Goal: Transaction & Acquisition: Download file/media

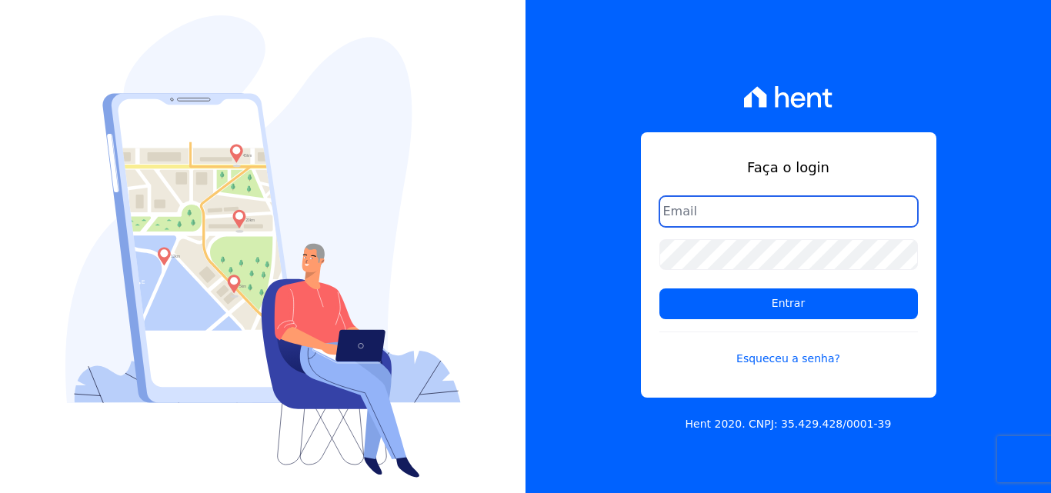
click at [705, 204] on input "email" at bounding box center [788, 211] width 258 height 31
type input "ligia.dias@construtoralaterza.com.br"
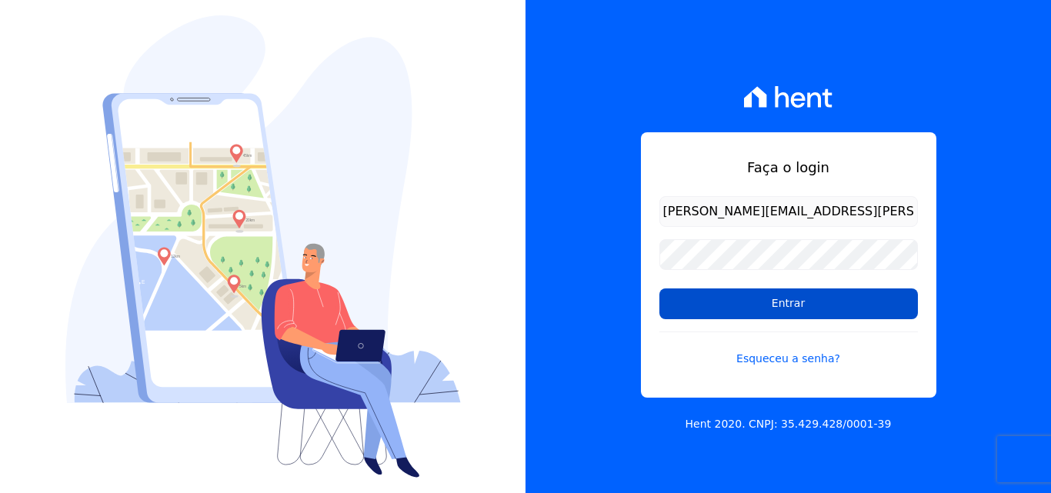
click at [755, 298] on input "Entrar" at bounding box center [788, 303] width 258 height 31
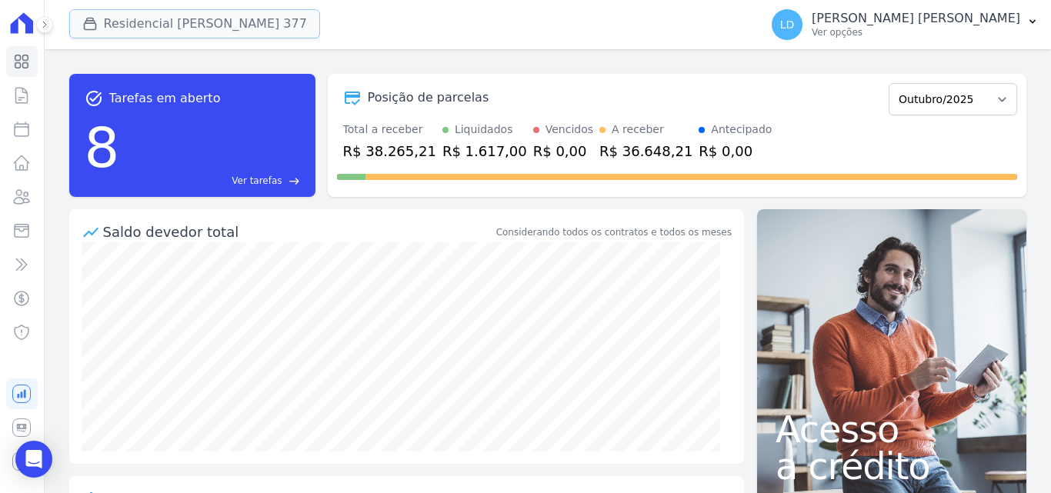
click at [218, 25] on button "Residencial [PERSON_NAME] 377" at bounding box center [194, 23] width 251 height 29
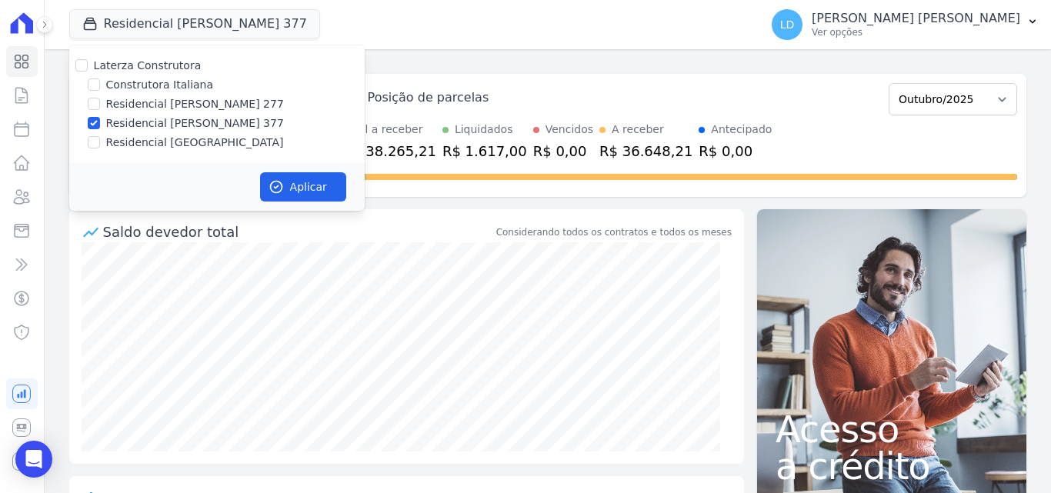
click at [130, 61] on label "Laterza Construtora" at bounding box center [148, 65] width 108 height 12
click at [88, 61] on input "Laterza Construtora" at bounding box center [81, 65] width 12 height 12
checkbox input "true"
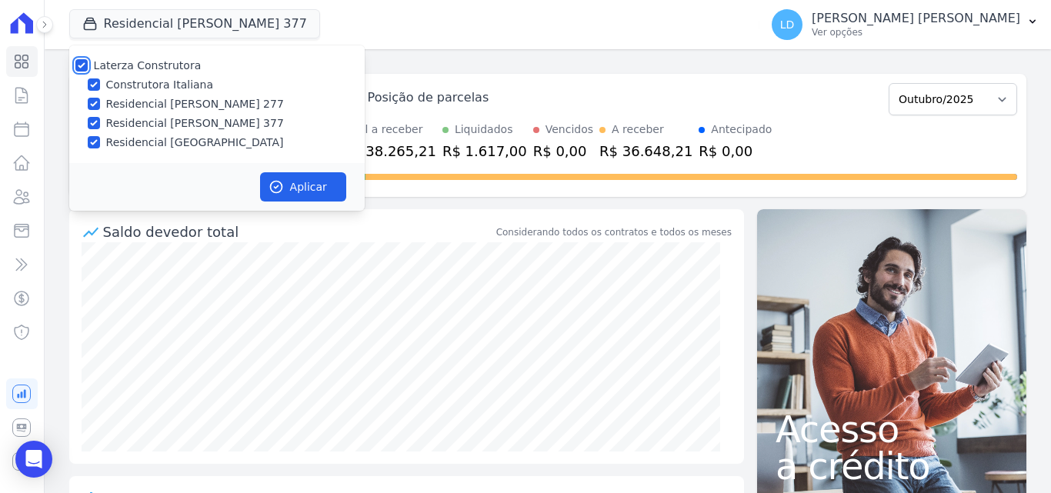
checkbox input "true"
click at [309, 174] on button "Aplicar" at bounding box center [303, 186] width 86 height 29
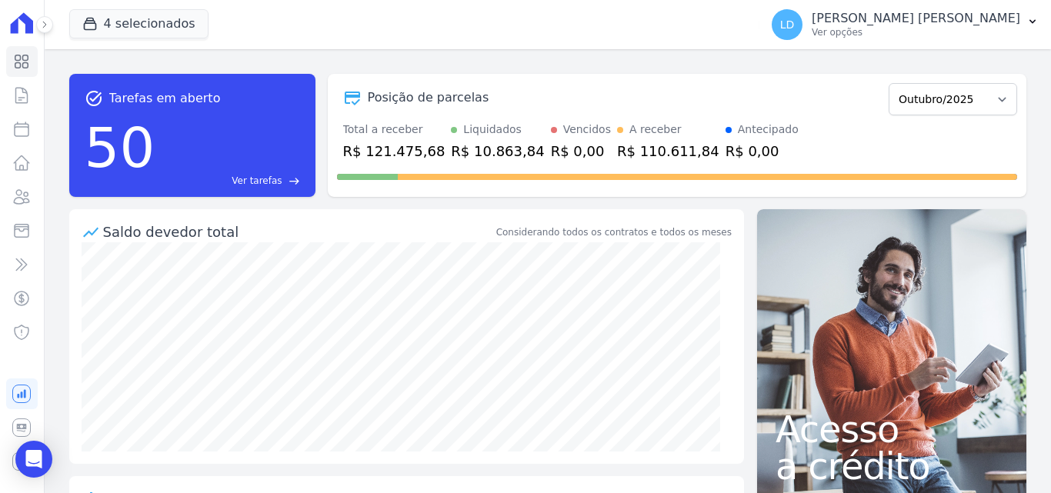
click at [972, 32] on p "Ver opções" at bounding box center [916, 32] width 208 height 12
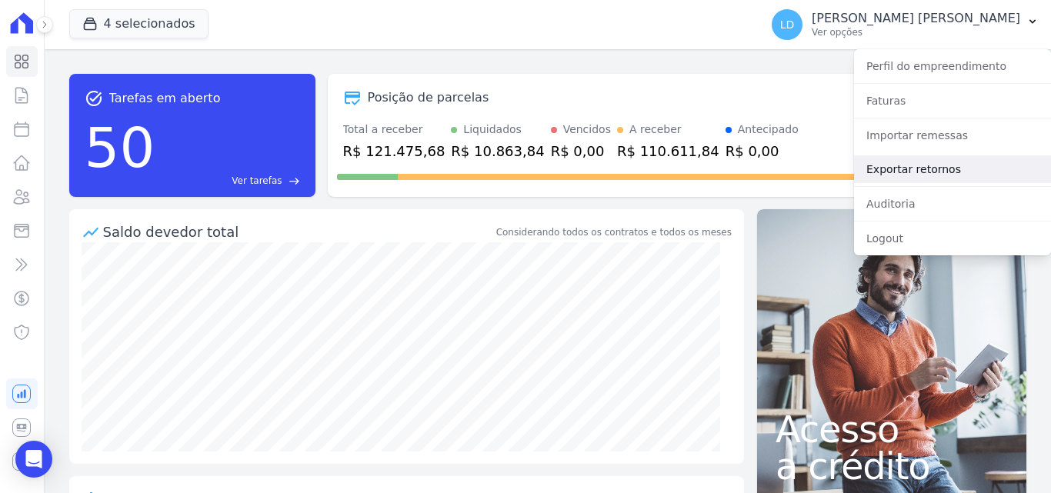
click at [928, 165] on link "Exportar retornos" at bounding box center [952, 169] width 197 height 28
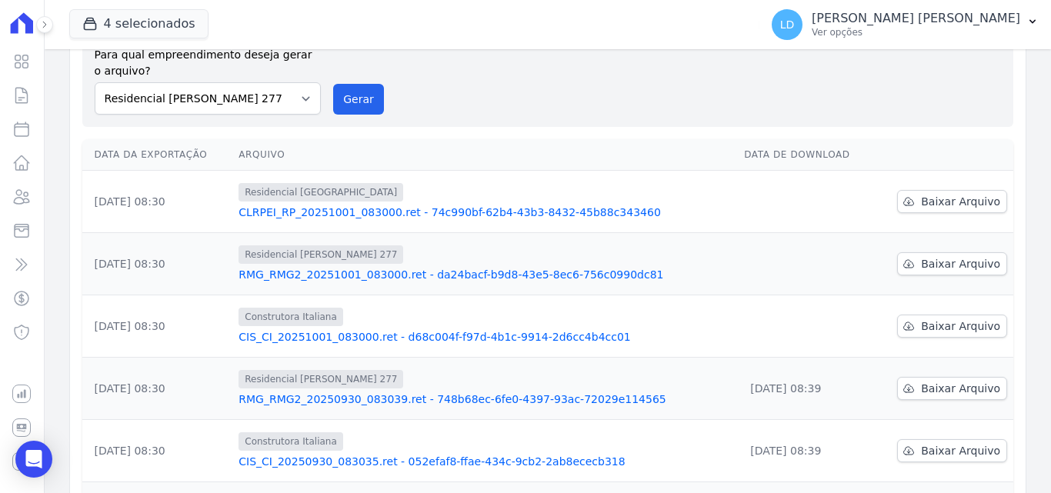
scroll to position [77, 0]
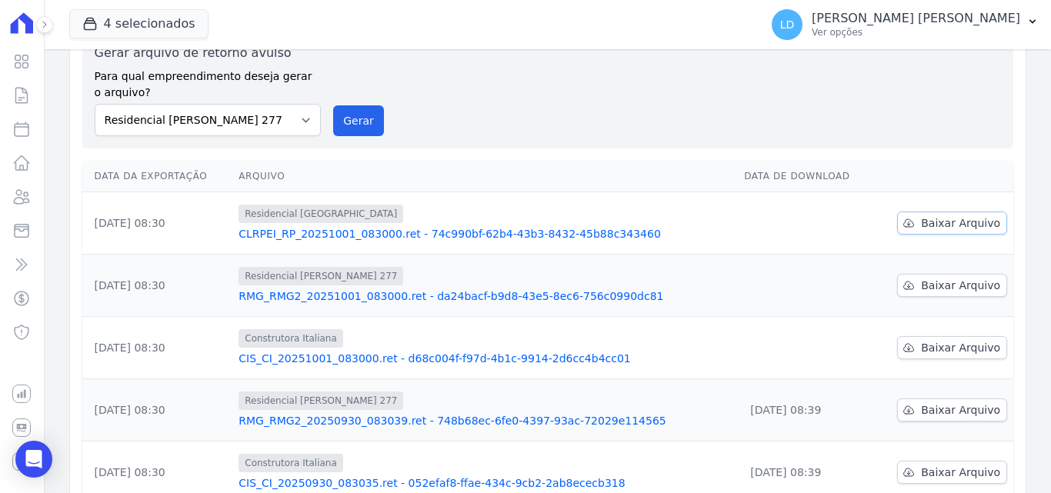
click at [923, 222] on span "Baixar Arquivo" at bounding box center [960, 222] width 79 height 15
click at [962, 288] on span "Baixar Arquivo" at bounding box center [960, 285] width 79 height 15
click at [958, 352] on span "Baixar Arquivo" at bounding box center [960, 347] width 79 height 15
click at [953, 32] on p "Ver opções" at bounding box center [916, 32] width 208 height 12
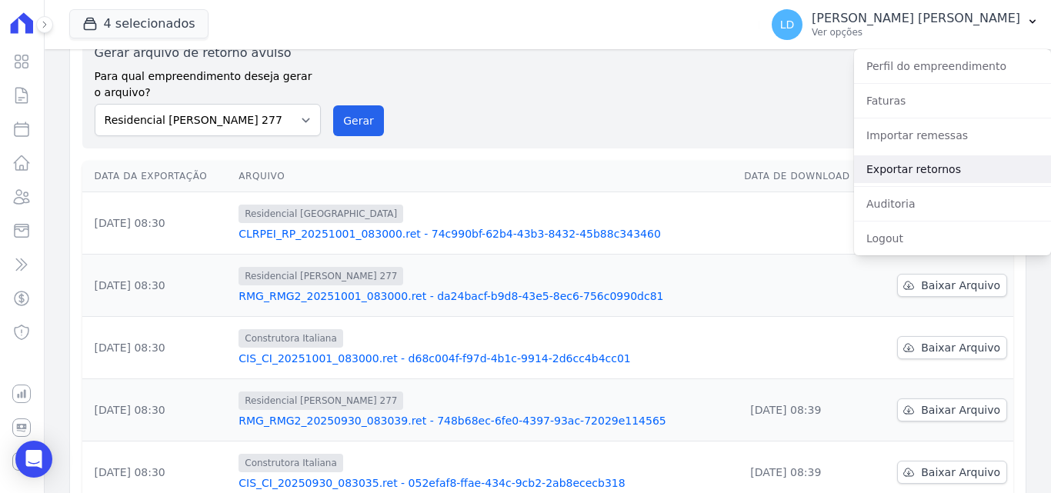
click at [925, 164] on link "Exportar retornos" at bounding box center [952, 169] width 197 height 28
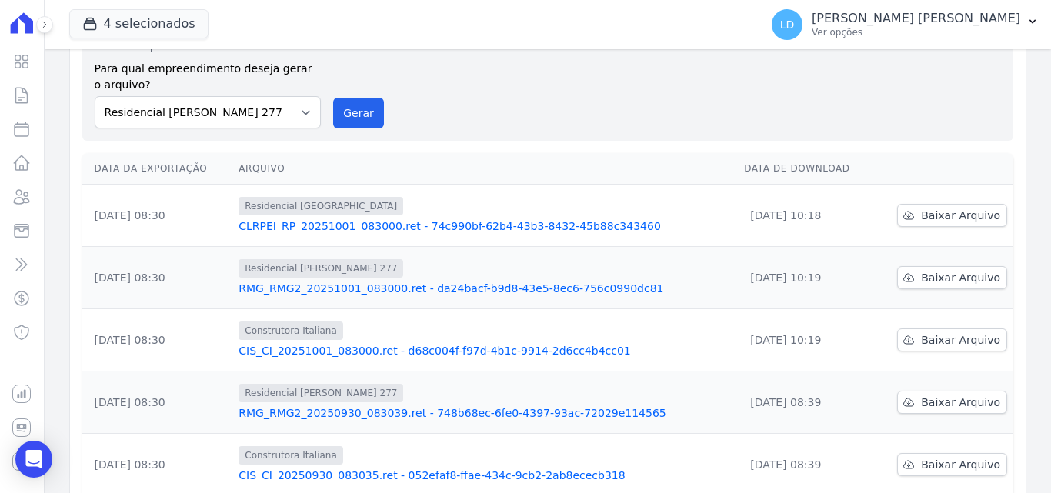
scroll to position [0, 0]
